Goal: Task Accomplishment & Management: Use online tool/utility

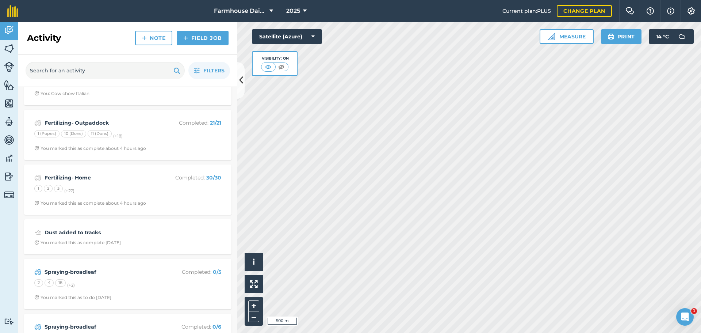
scroll to position [73, 0]
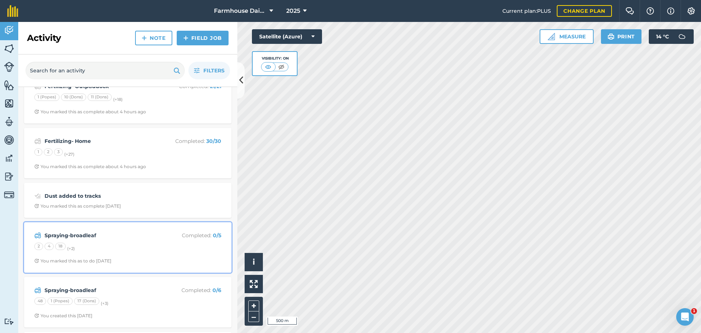
click at [104, 238] on strong "Spraying-broadleaf" at bounding box center [103, 235] width 116 height 8
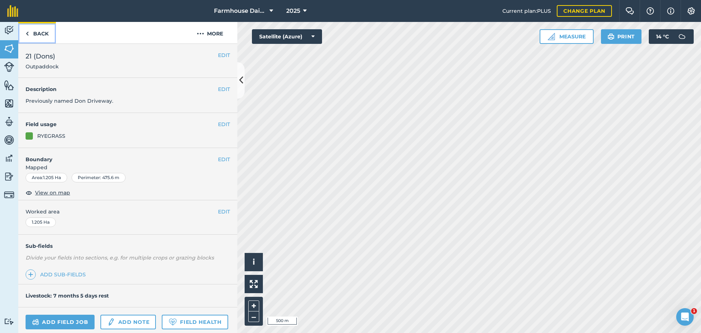
click at [43, 38] on link "Back" at bounding box center [37, 33] width 38 height 22
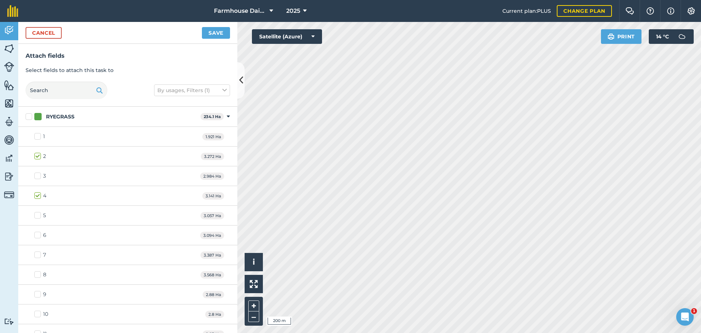
checkbox input "true"
click at [211, 33] on button "Save" at bounding box center [216, 33] width 28 height 12
